Goal: Communication & Community: Answer question/provide support

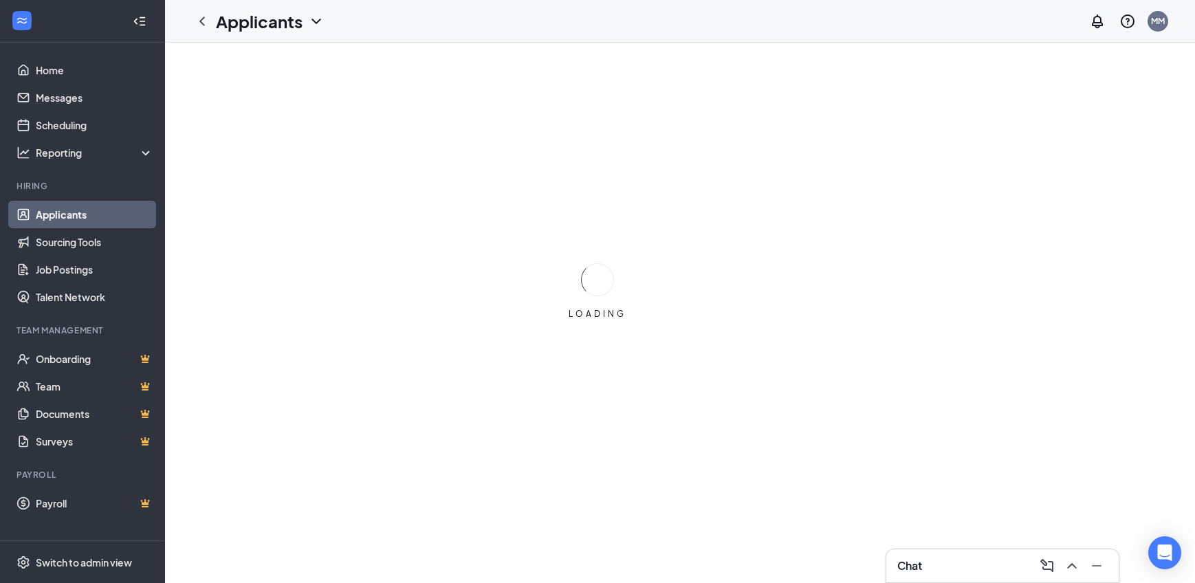
click at [1073, 562] on icon "ChevronUp" at bounding box center [1072, 566] width 16 height 16
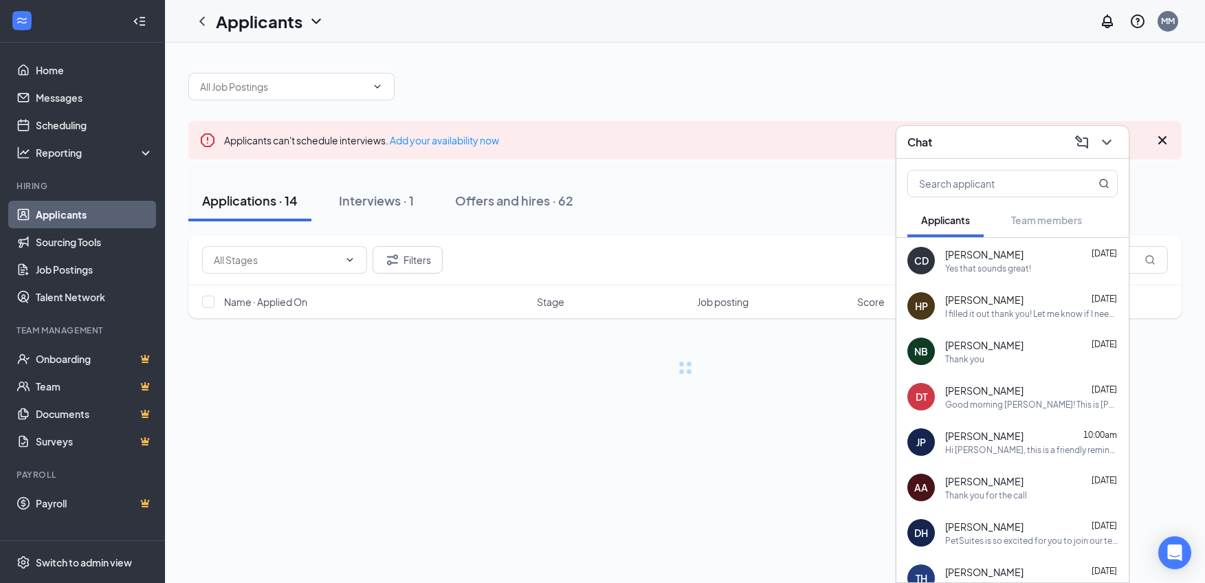
click at [944, 255] on div "CD [PERSON_NAME] [DATE] Yes that sounds great!" at bounding box center [1012, 260] width 232 height 45
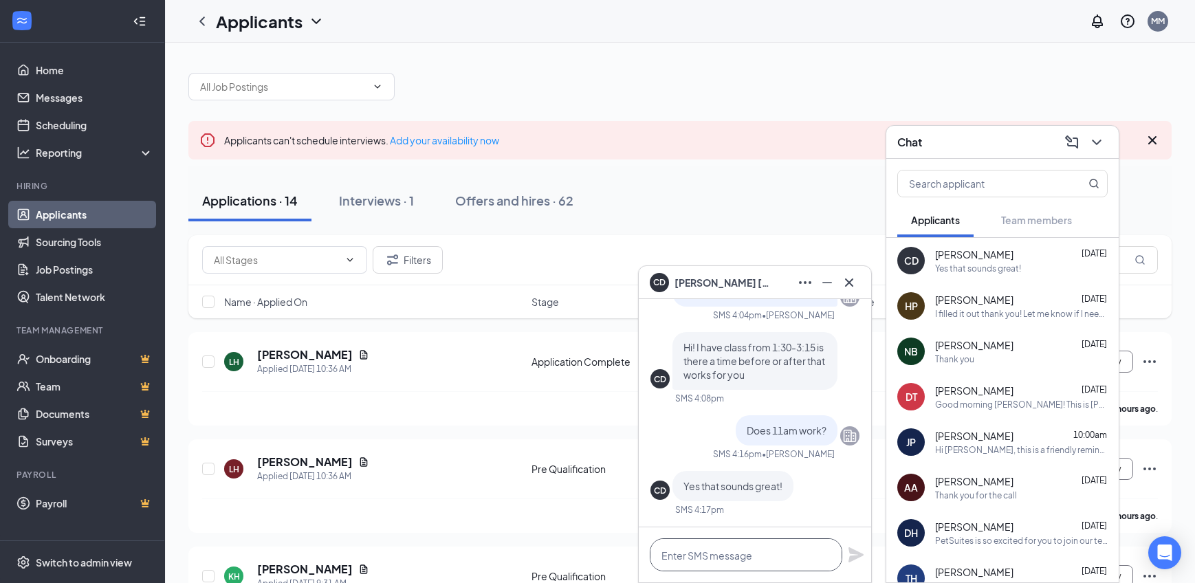
click at [760, 565] on textarea at bounding box center [746, 554] width 192 height 33
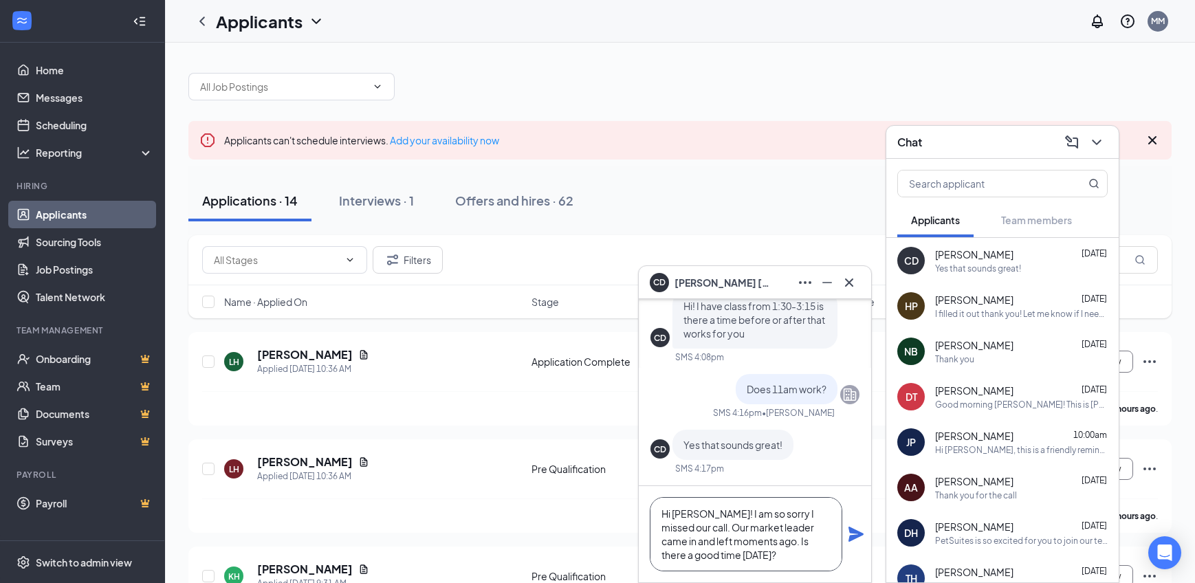
type textarea "Hi [PERSON_NAME]! I am so sorry I missed our call. Our market leader came in an…"
click at [852, 532] on icon "Plane" at bounding box center [855, 534] width 15 height 15
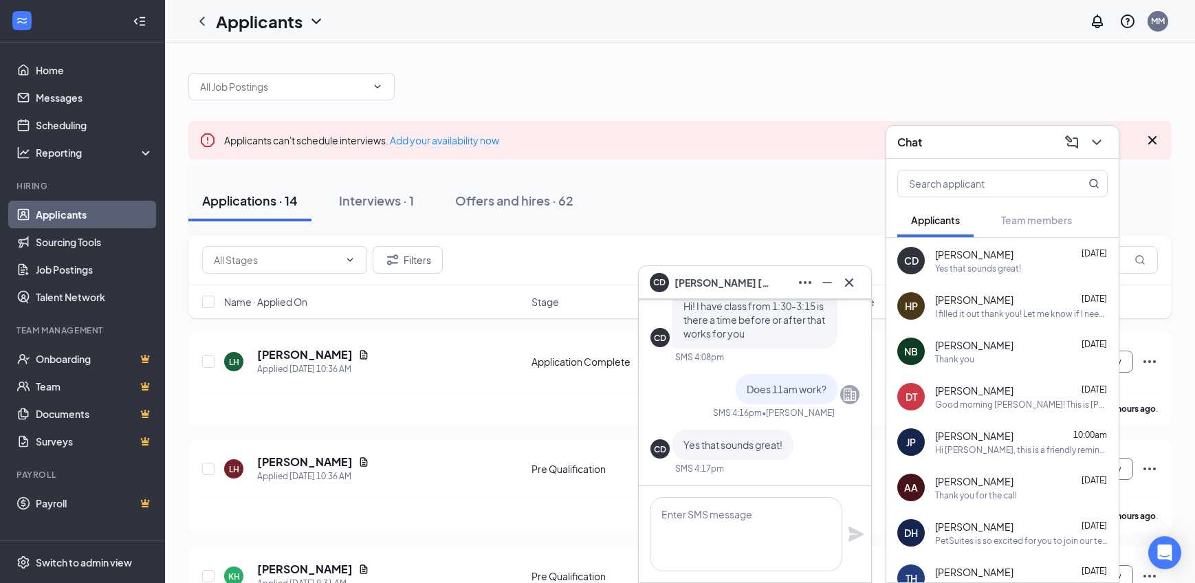
scroll to position [0, 0]
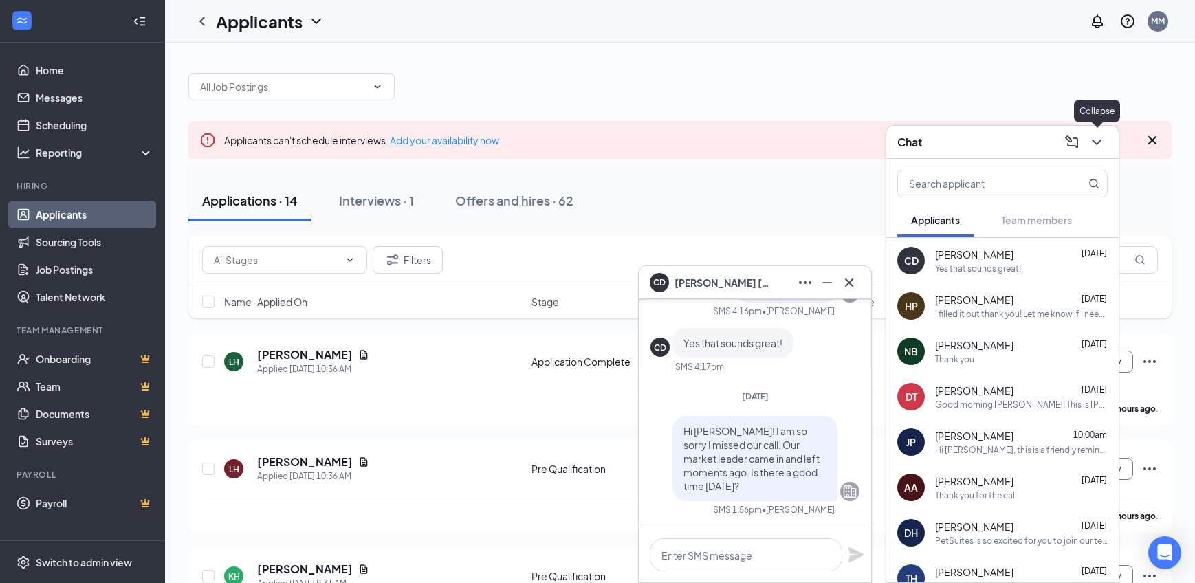
click at [1101, 144] on icon "ChevronDown" at bounding box center [1096, 142] width 16 height 16
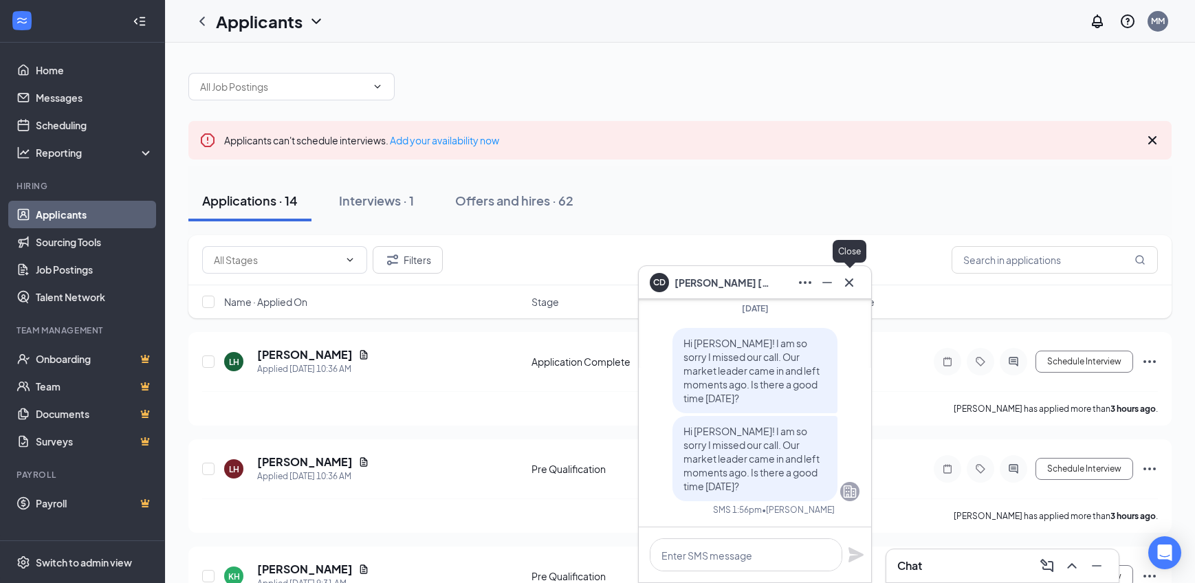
click at [851, 276] on icon "Cross" at bounding box center [849, 282] width 16 height 16
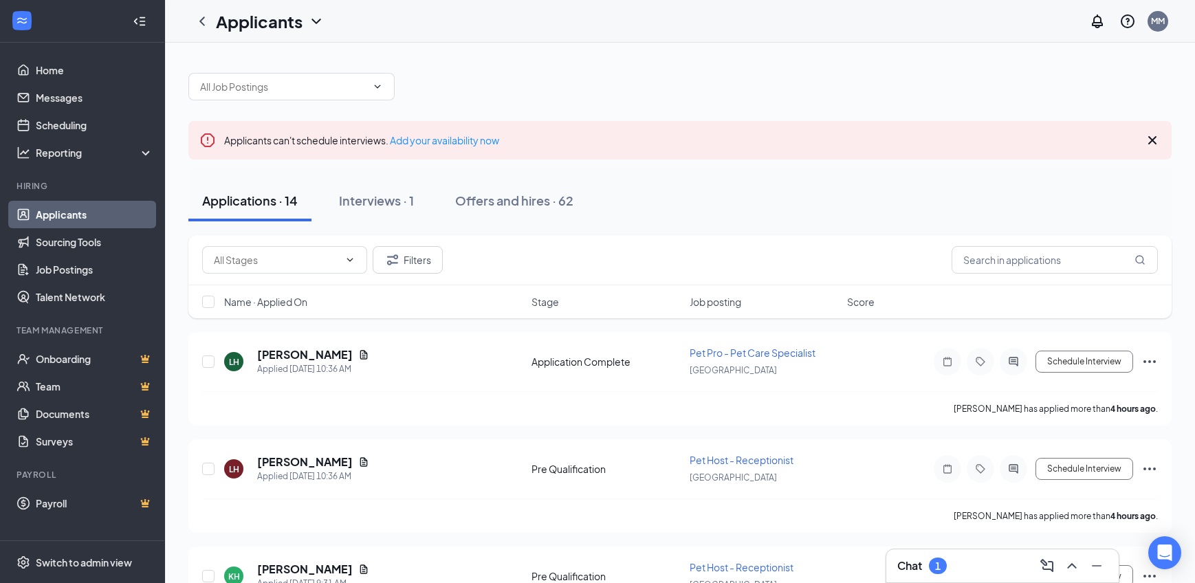
click at [1066, 566] on icon "ChevronUp" at bounding box center [1072, 566] width 16 height 16
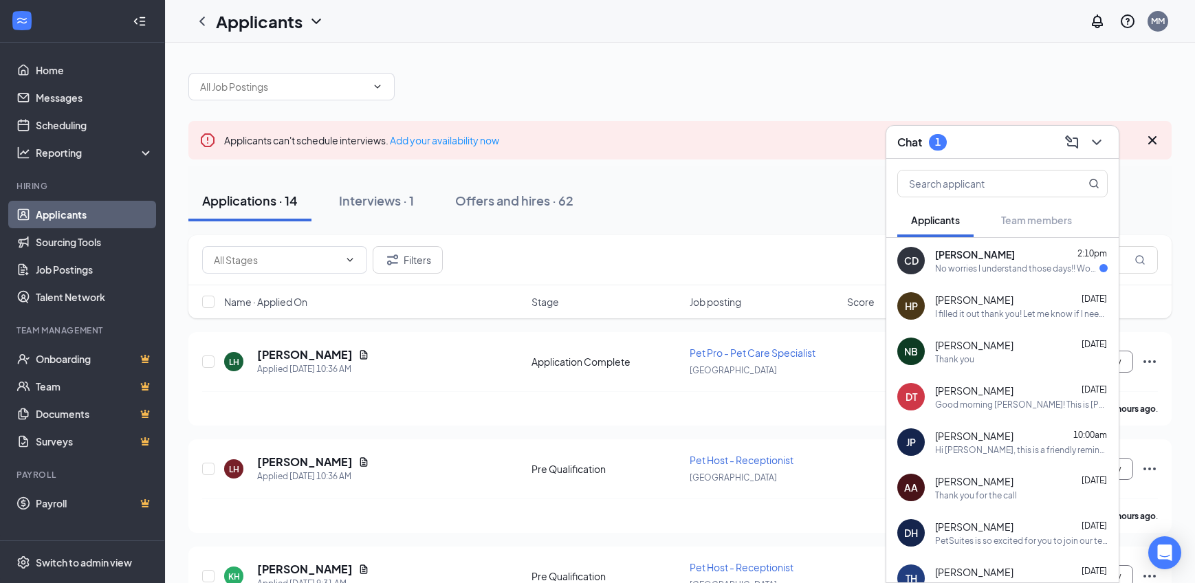
click at [1028, 264] on div "No worries I understand those days!! Would you want to do 11am [DATE]??" at bounding box center [1017, 269] width 164 height 12
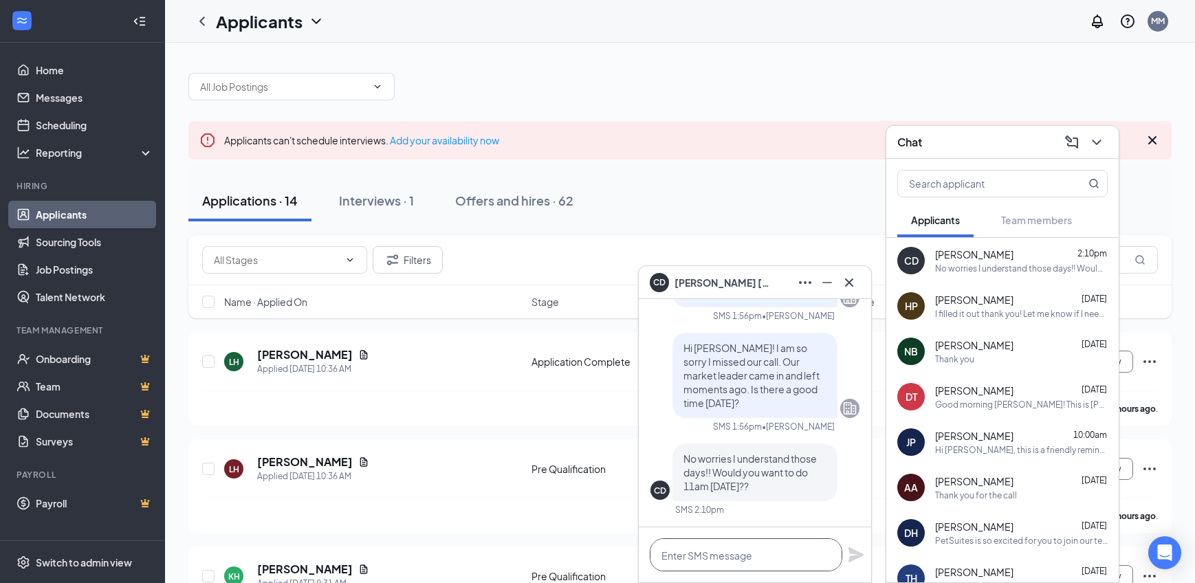
click at [751, 558] on textarea at bounding box center [746, 554] width 192 height 33
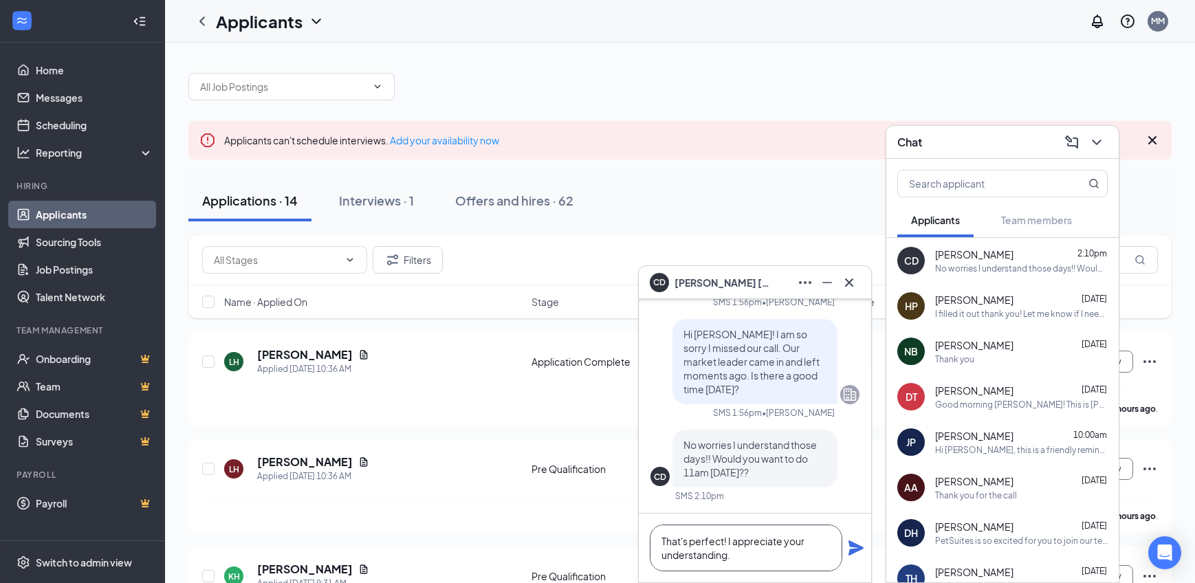
type textarea "That's perfect! I appreciate your understanding."
click at [851, 544] on icon "Plane" at bounding box center [855, 547] width 15 height 15
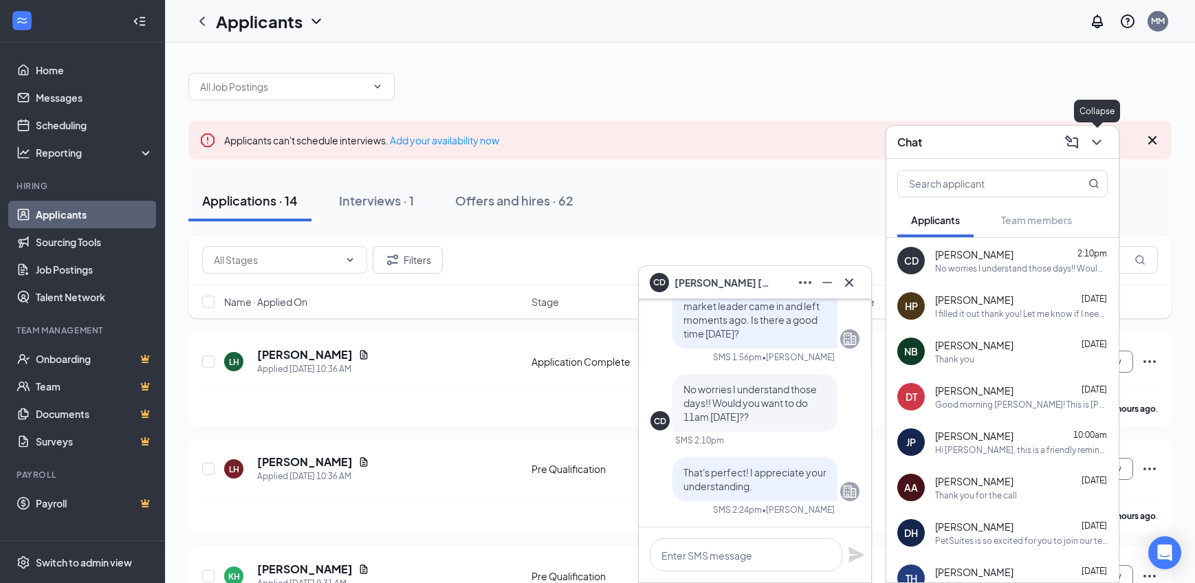
click at [1098, 148] on icon "ChevronDown" at bounding box center [1096, 142] width 16 height 16
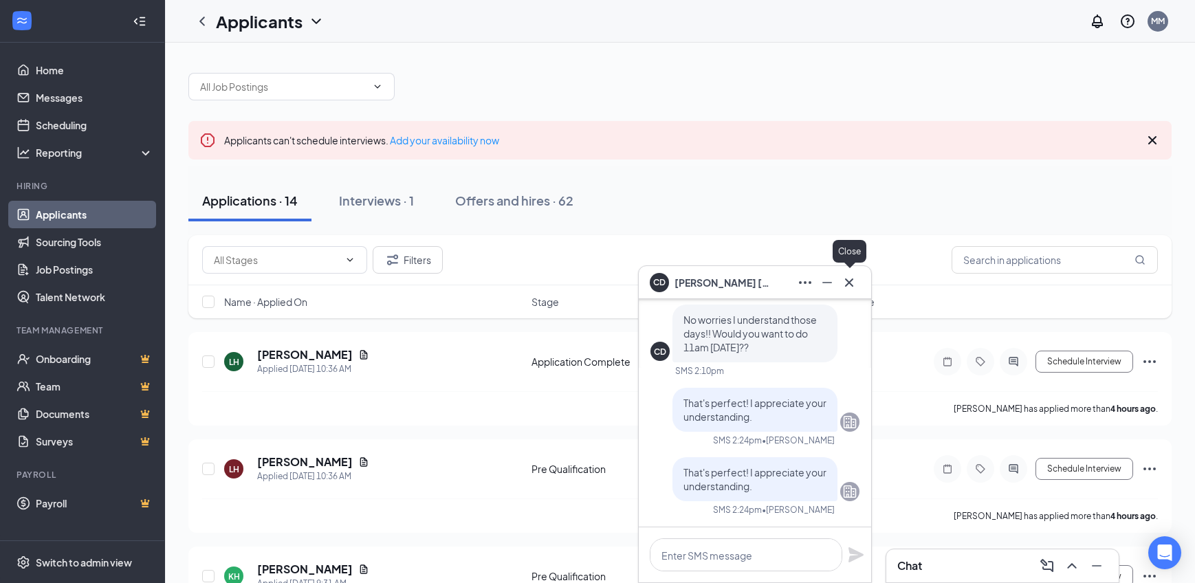
click at [845, 282] on icon "Cross" at bounding box center [849, 282] width 16 height 16
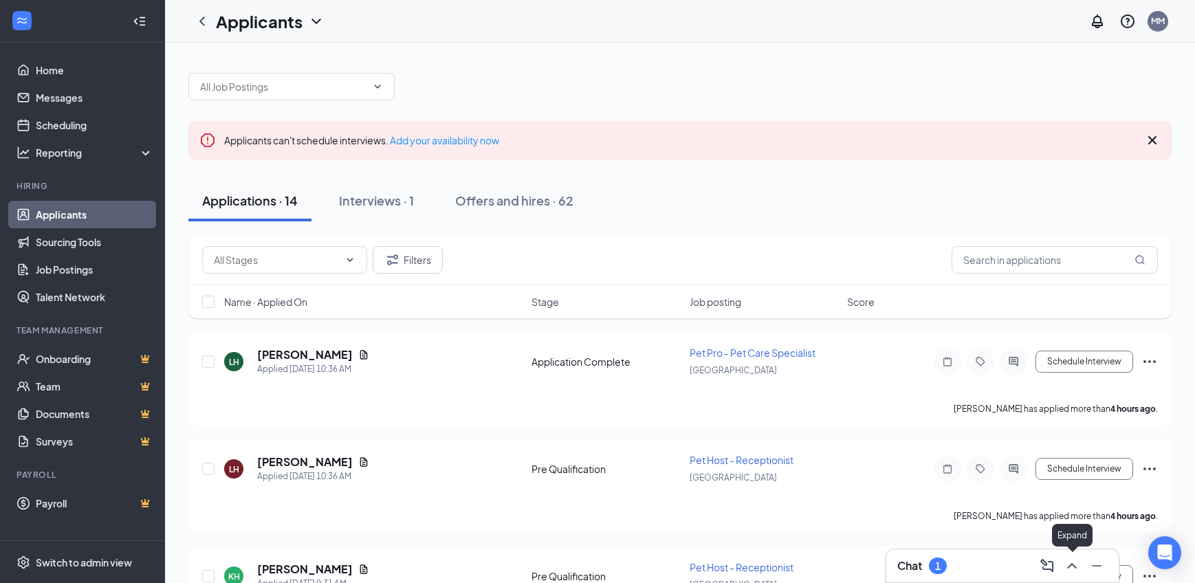
click at [1077, 571] on icon "ChevronUp" at bounding box center [1072, 566] width 16 height 16
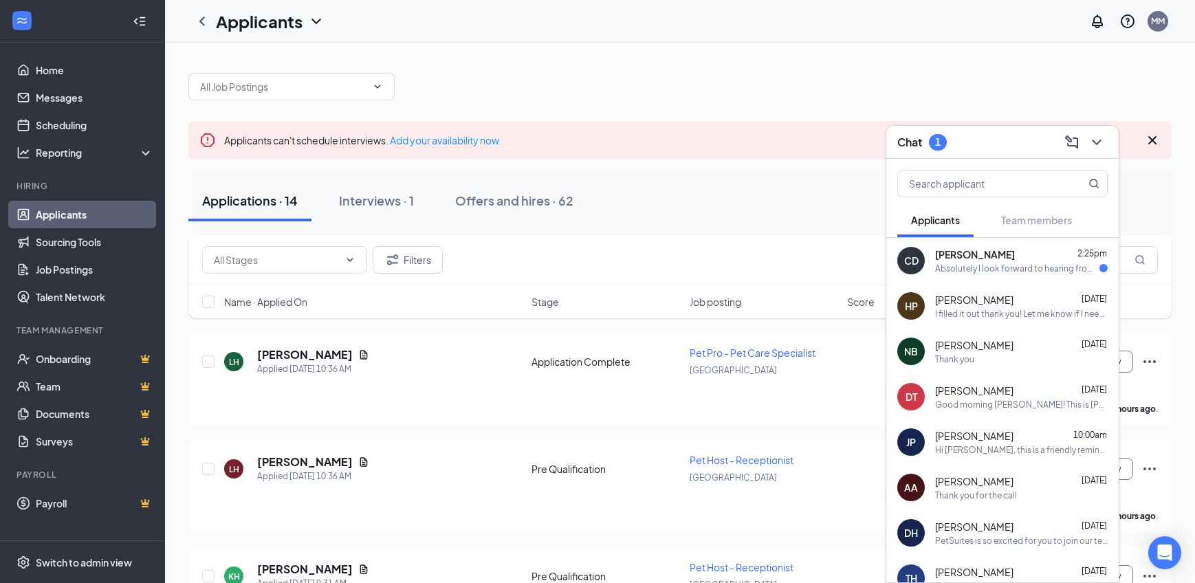
click at [993, 264] on div "Absolutely I look forward to hearing from you :)" at bounding box center [1017, 269] width 164 height 12
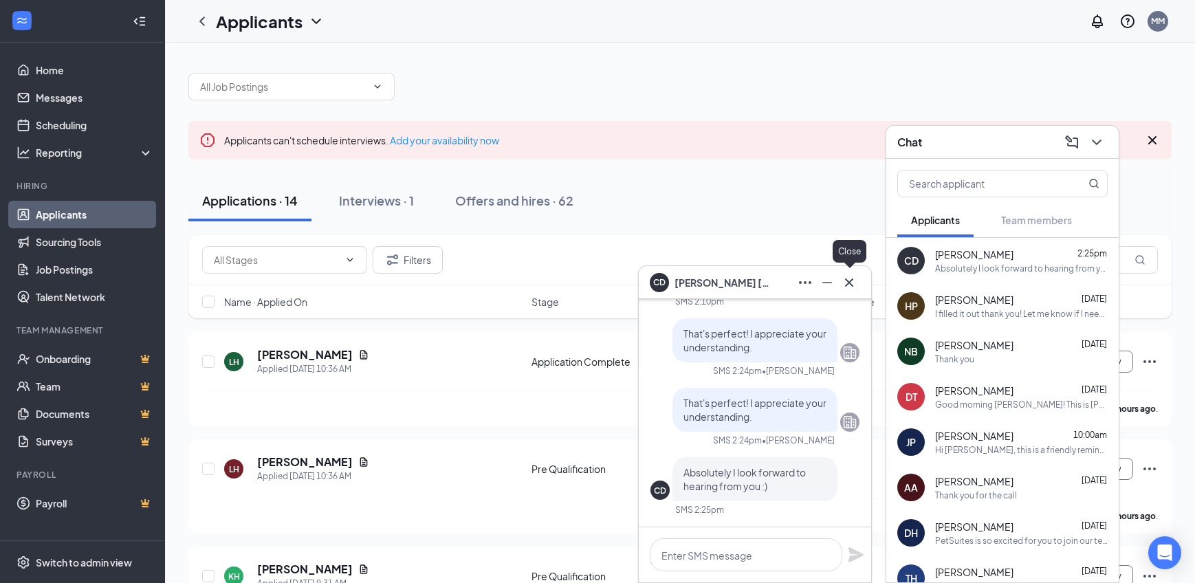
click at [847, 286] on icon "Cross" at bounding box center [849, 282] width 16 height 16
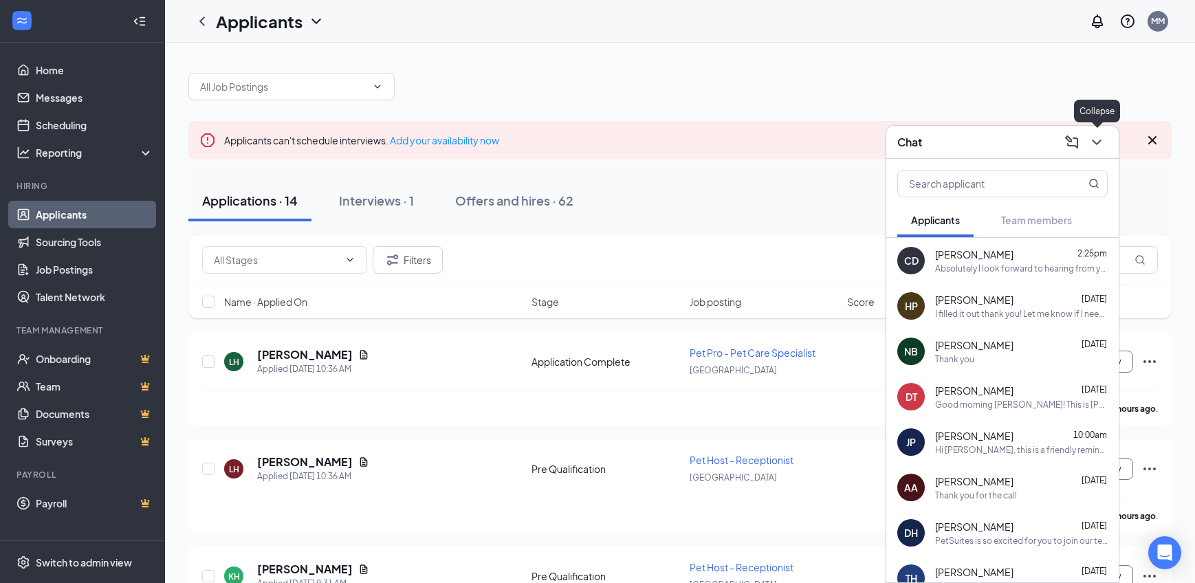
click at [1101, 140] on icon "ChevronDown" at bounding box center [1096, 142] width 9 height 5
